Goal: Task Accomplishment & Management: Use online tool/utility

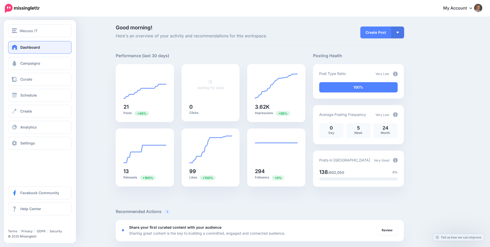
click at [20, 48] on span "Dashboard" at bounding box center [30, 47] width 20 height 4
click at [26, 62] on span "Campaigns" at bounding box center [30, 63] width 20 height 4
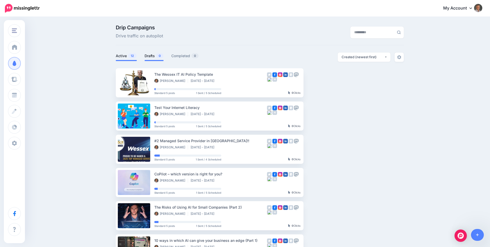
click at [156, 56] on link "Drafts 0" at bounding box center [154, 56] width 19 height 6
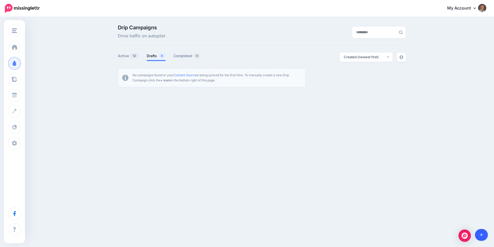
click at [481, 232] on link at bounding box center [481, 235] width 13 height 12
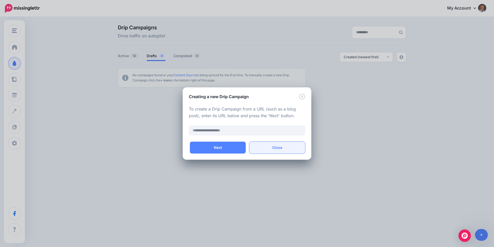
click at [277, 149] on button "Close" at bounding box center [277, 147] width 56 height 12
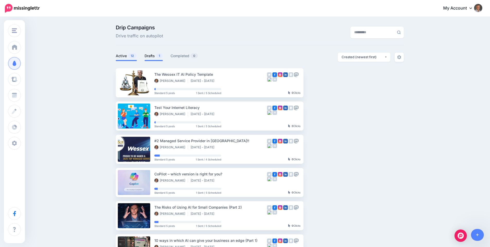
click at [156, 56] on link "Drafts 1" at bounding box center [154, 56] width 18 height 6
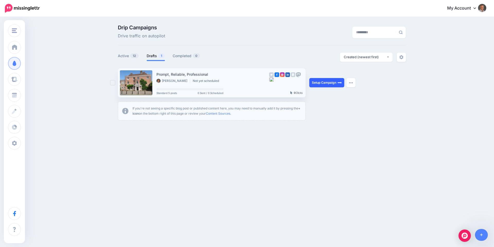
click at [321, 83] on link "Setup Campaign" at bounding box center [326, 82] width 35 height 9
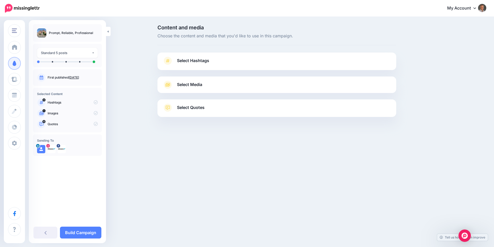
click at [196, 60] on span "Select Hashtags" at bounding box center [193, 60] width 32 height 7
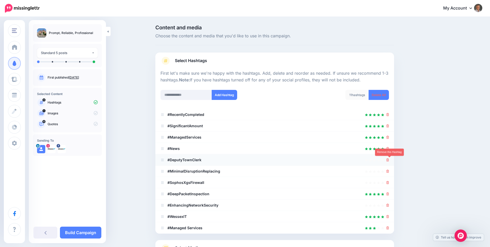
click at [389, 159] on icon at bounding box center [387, 159] width 3 height 3
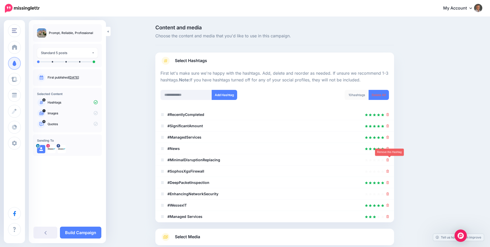
click at [389, 159] on icon at bounding box center [387, 159] width 3 height 3
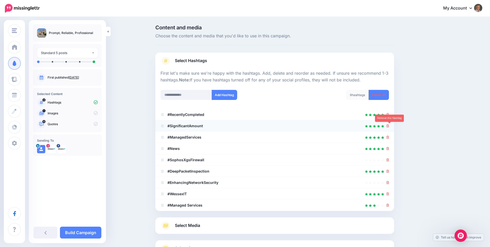
click at [389, 126] on icon at bounding box center [387, 125] width 3 height 3
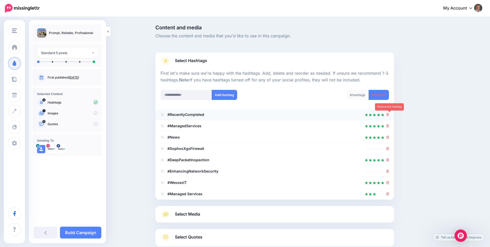
click at [389, 115] on icon at bounding box center [387, 114] width 3 height 3
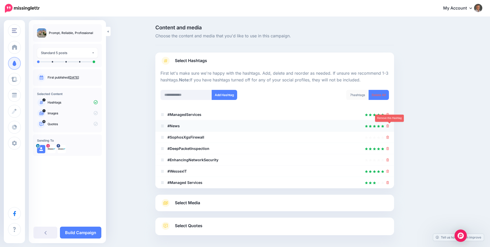
click at [389, 126] on icon at bounding box center [387, 125] width 3 height 3
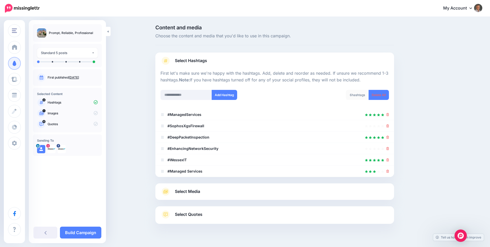
click at [224, 193] on link "Select Media" at bounding box center [274, 191] width 228 height 8
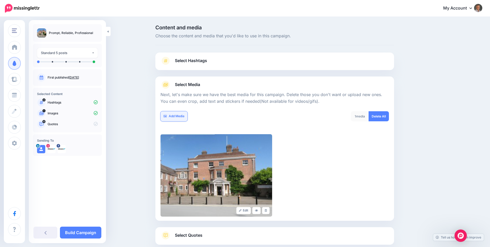
click at [177, 116] on link "Add Media" at bounding box center [173, 116] width 27 height 10
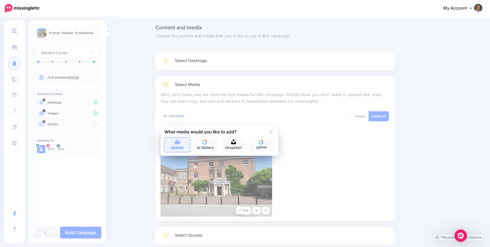
click at [181, 147] on link "Upload" at bounding box center [177, 144] width 26 height 14
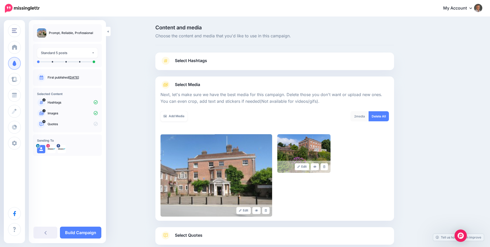
scroll to position [38, 0]
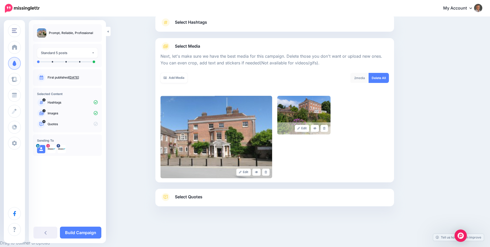
click at [197, 197] on span "Select Quotes" at bounding box center [189, 196] width 28 height 7
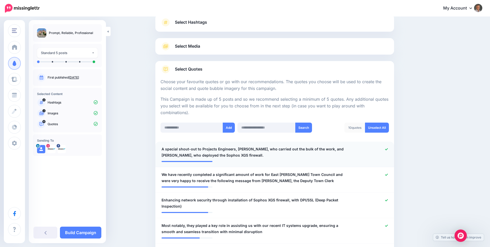
click at [388, 149] on icon at bounding box center [386, 149] width 3 height 2
click at [388, 174] on icon at bounding box center [386, 174] width 3 height 3
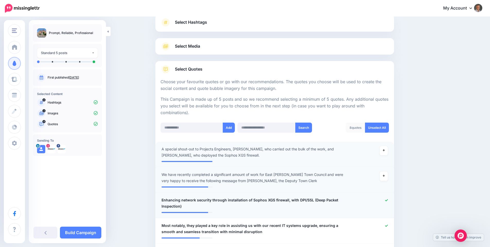
click at [388, 200] on icon at bounding box center [386, 200] width 3 height 2
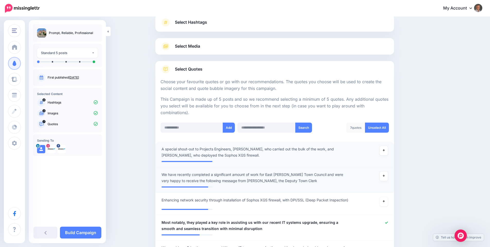
scroll to position [133, 0]
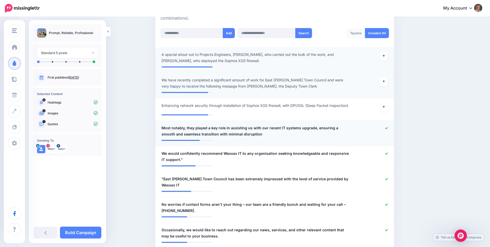
click at [274, 129] on span "Most notably, they played a key role in assisting us with our recent IT systems…" at bounding box center [254, 131] width 187 height 12
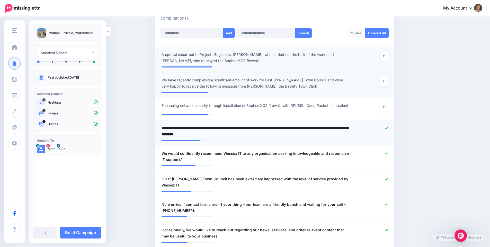
drag, startPoint x: 331, startPoint y: 131, endPoint x: 160, endPoint y: 129, distance: 171.8
click at [160, 129] on div "**********" at bounding box center [255, 131] width 195 height 12
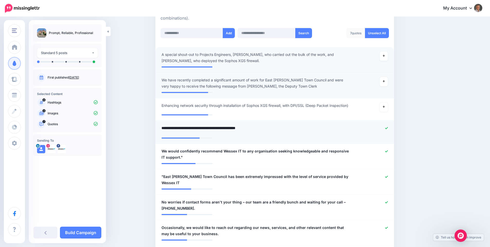
type textarea "**********"
click at [168, 154] on span "We would confidently recommend Wessex IT to any organisation seeking knowledgea…" at bounding box center [254, 154] width 187 height 12
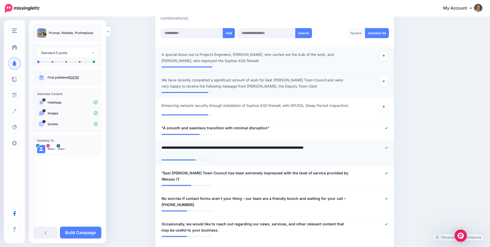
type textarea "**********"
click at [186, 181] on span ""East Grinstead Town Council has been extremely impressed with the level of ser…" at bounding box center [254, 176] width 187 height 12
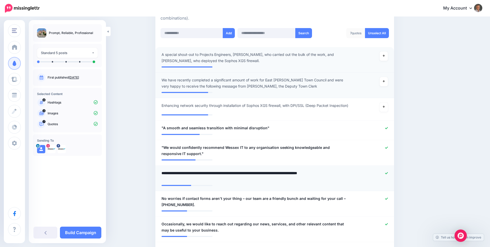
drag, startPoint x: 182, startPoint y: 181, endPoint x: 196, endPoint y: 180, distance: 14.5
click at [182, 181] on textarea "**********" at bounding box center [254, 176] width 187 height 12
type textarea "**********"
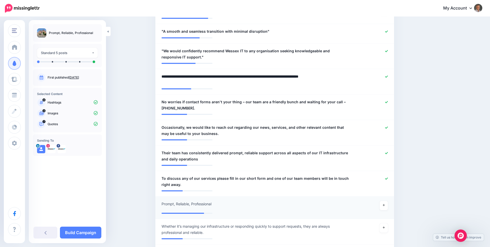
scroll to position [227, 0]
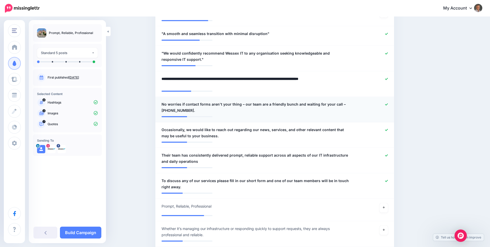
click at [388, 105] on icon at bounding box center [386, 104] width 3 height 2
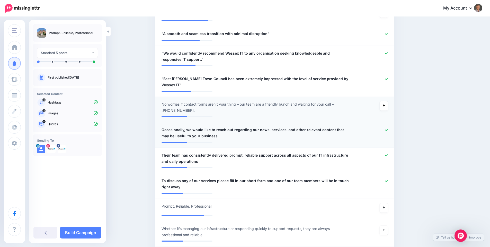
click at [388, 131] on icon at bounding box center [386, 129] width 3 height 3
click at [170, 157] on span "Their team has consistently delivered prompt, reliable support across all aspec…" at bounding box center [254, 158] width 187 height 12
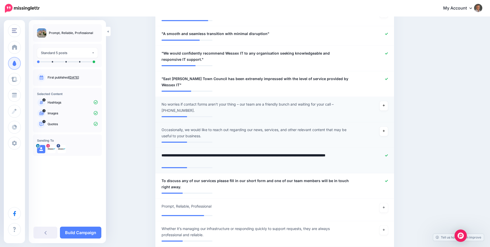
click at [171, 157] on textarea "**********" at bounding box center [254, 158] width 187 height 12
click at [232, 164] on textarea "**********" at bounding box center [254, 158] width 187 height 12
type textarea "**********"
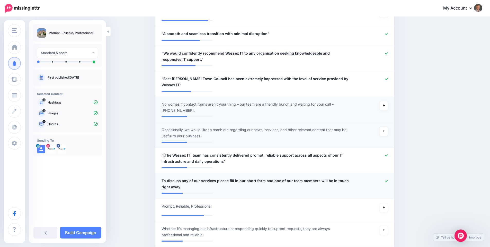
click at [388, 182] on icon at bounding box center [386, 180] width 3 height 3
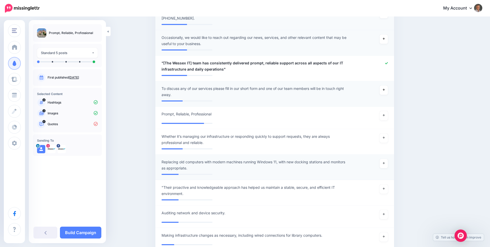
scroll to position [321, 0]
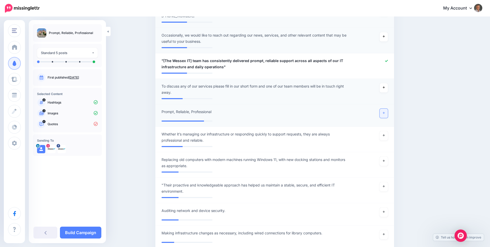
click at [385, 114] on icon at bounding box center [384, 113] width 2 height 2
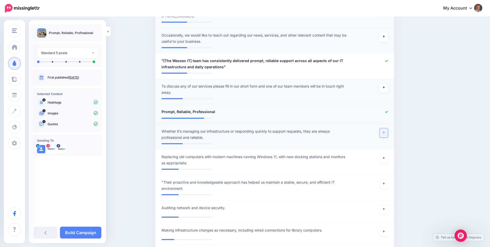
click at [385, 133] on icon at bounding box center [384, 132] width 2 height 2
click at [221, 140] on span "Whether it’s managing our infrastructure or responding quickly to support reque…" at bounding box center [254, 134] width 187 height 12
click at [227, 140] on textarea "**********" at bounding box center [254, 134] width 187 height 12
type textarea "**********"
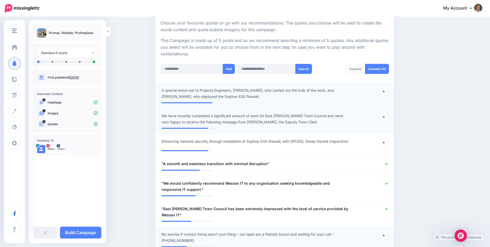
scroll to position [0, 0]
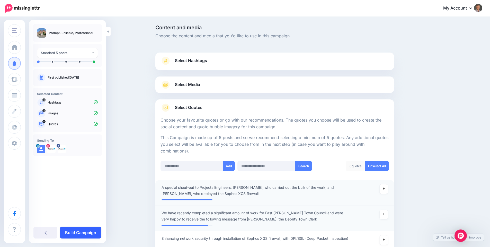
click at [86, 231] on link "Build Campaign" at bounding box center [80, 232] width 41 height 12
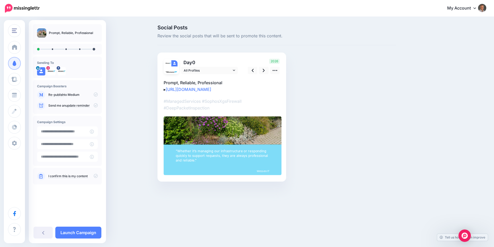
click at [262, 90] on p "Prompt, Reliable, Professional ▸ [URL][DOMAIN_NAME]" at bounding box center [222, 85] width 116 height 13
click at [217, 88] on textarea "**********" at bounding box center [222, 85] width 116 height 13
click at [249, 89] on textarea "**********" at bounding box center [222, 85] width 116 height 13
click at [274, 71] on icon at bounding box center [274, 70] width 5 height 5
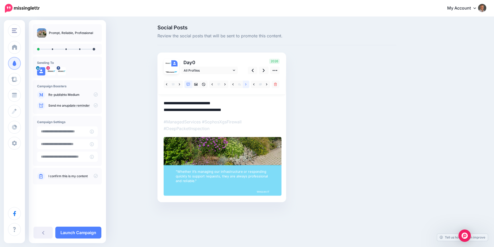
click at [246, 84] on icon at bounding box center [245, 85] width 1 height 4
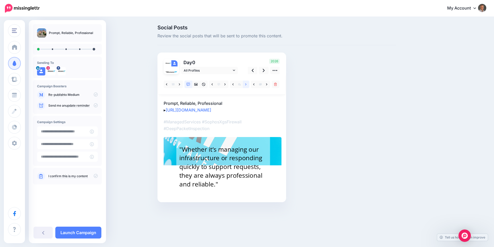
click at [245, 85] on link at bounding box center [246, 83] width 6 height 7
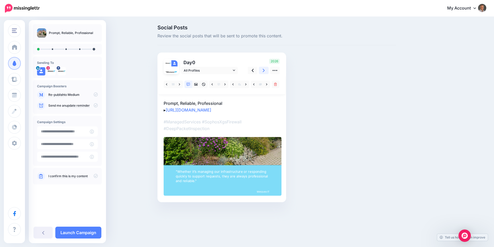
click at [264, 69] on icon at bounding box center [264, 70] width 2 height 5
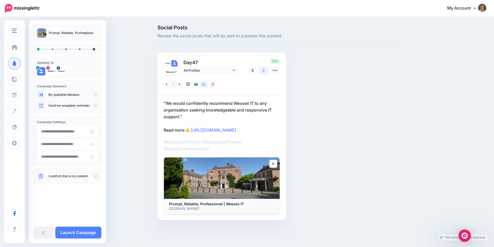
click at [264, 69] on icon at bounding box center [264, 70] width 2 height 5
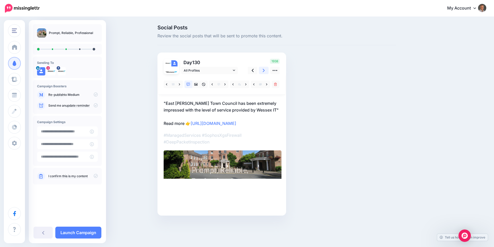
click at [264, 69] on icon at bounding box center [264, 70] width 2 height 5
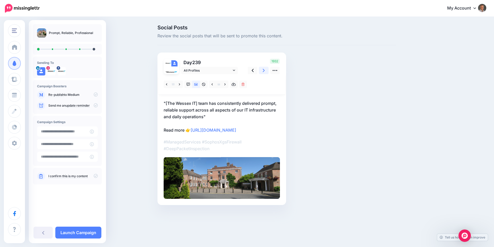
click at [264, 69] on icon at bounding box center [264, 70] width 2 height 5
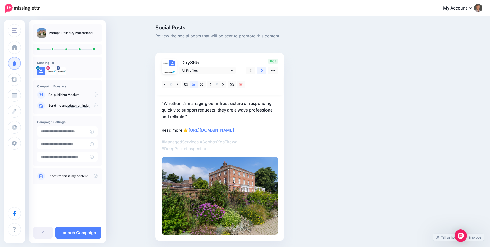
scroll to position [17, 0]
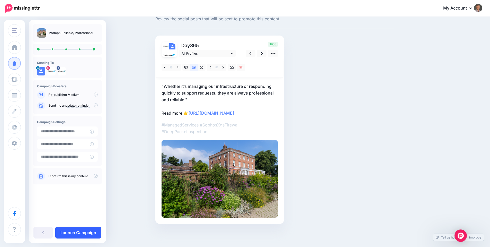
click at [83, 231] on link "Launch Campaign" at bounding box center [78, 232] width 46 height 12
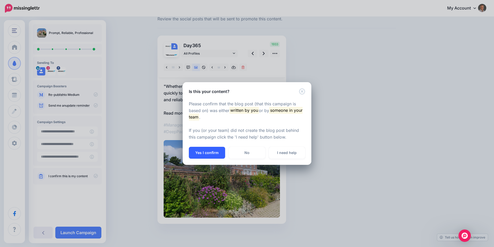
click at [201, 150] on button "Yes I confirm" at bounding box center [207, 153] width 36 height 12
